Goal: Task Accomplishment & Management: Use online tool/utility

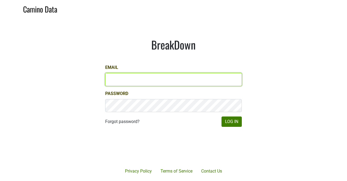
type input "mary@mt.wine"
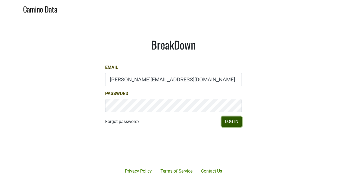
click at [233, 119] on button "Log In" at bounding box center [232, 121] width 20 height 10
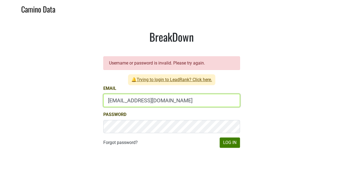
type input "depletions@mt.wine"
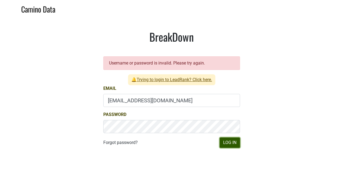
click at [230, 144] on button "Log In" at bounding box center [230, 142] width 20 height 10
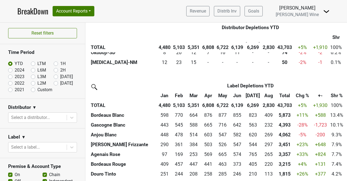
scroll to position [510, 0]
